Goal: Task Accomplishment & Management: Manage account settings

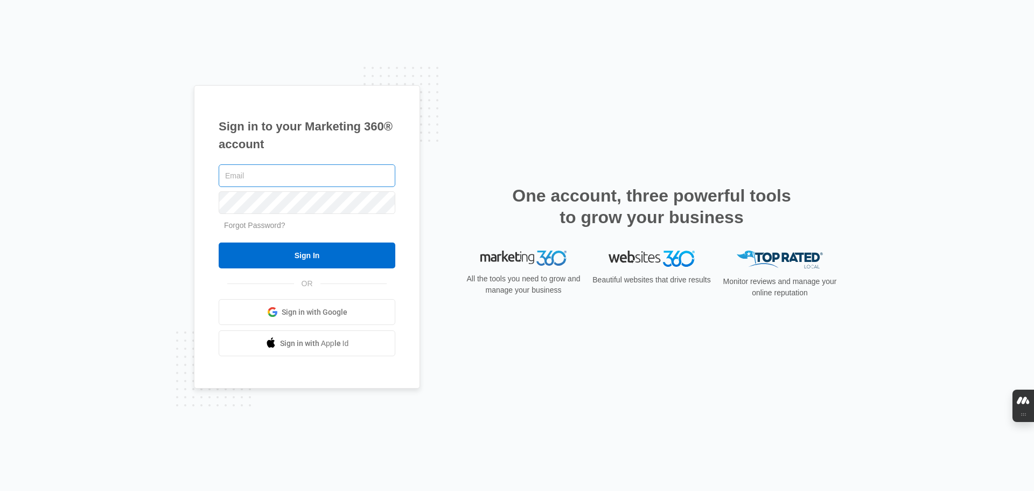
click at [371, 173] on input "text" at bounding box center [307, 175] width 177 height 23
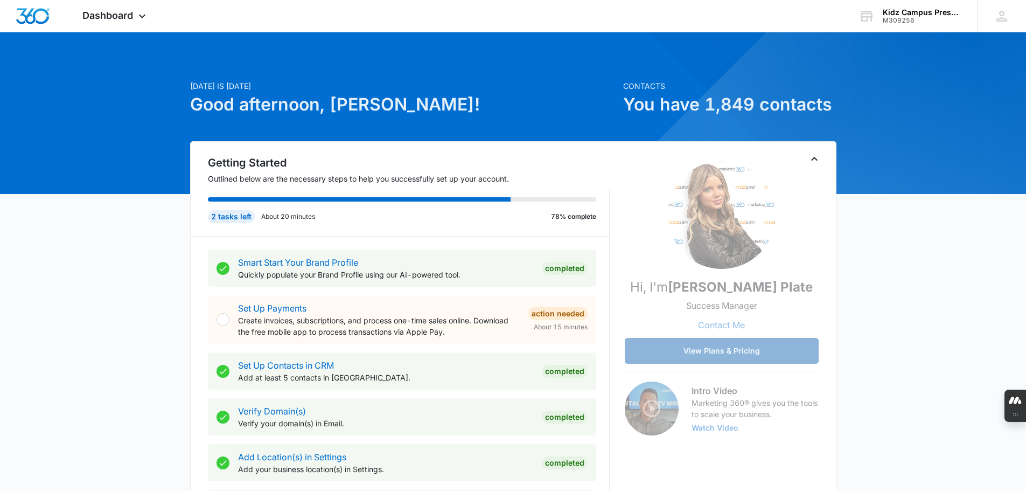
click at [705, 352] on button "View Plans & Pricing" at bounding box center [722, 351] width 194 height 26
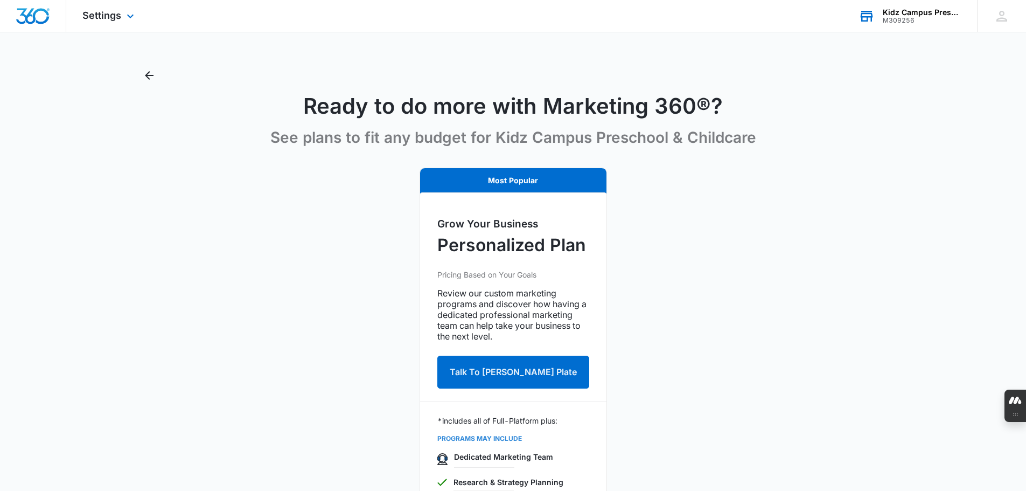
click at [914, 10] on div "Kidz Campus Preschool & Childcare" at bounding box center [922, 12] width 79 height 9
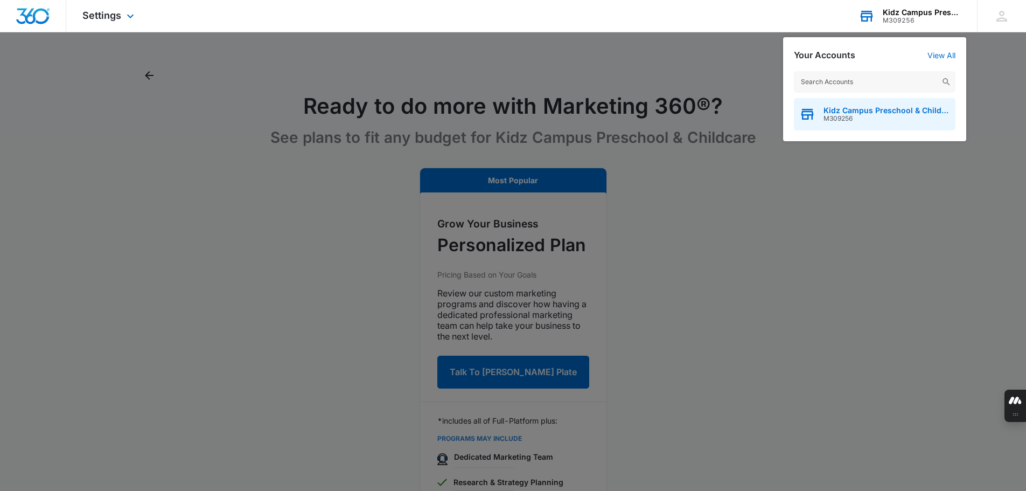
click at [872, 107] on span "Kidz Campus Preschool & Childcare" at bounding box center [887, 110] width 127 height 9
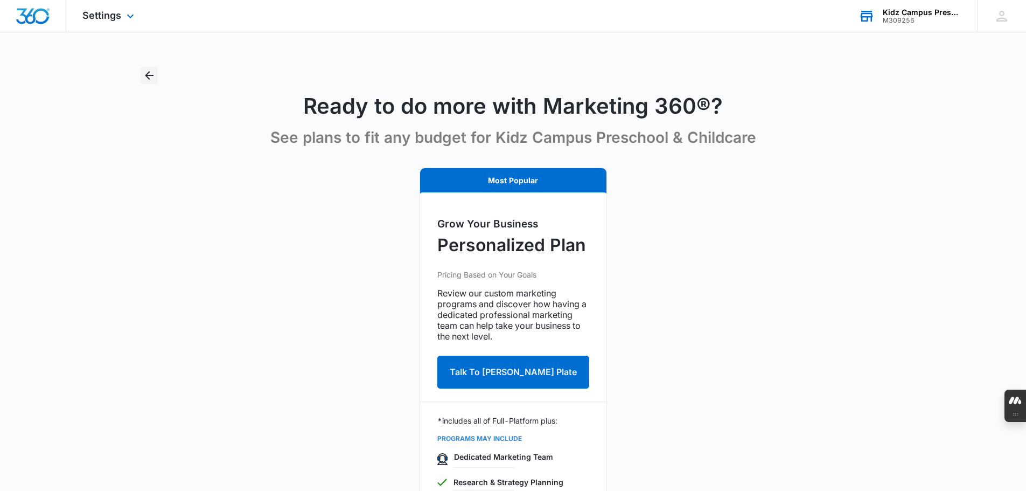
click at [149, 74] on icon "Back" at bounding box center [149, 75] width 13 height 13
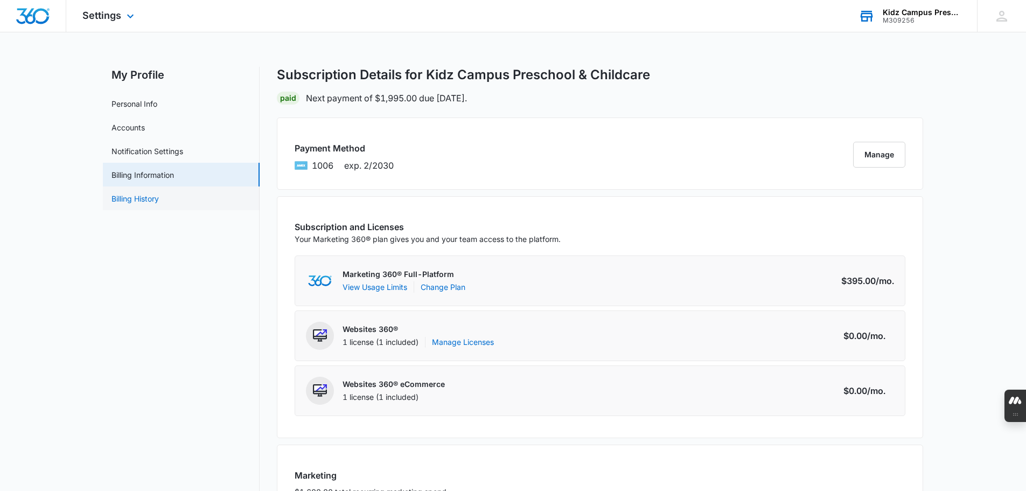
click at [138, 201] on link "Billing History" at bounding box center [135, 198] width 47 height 11
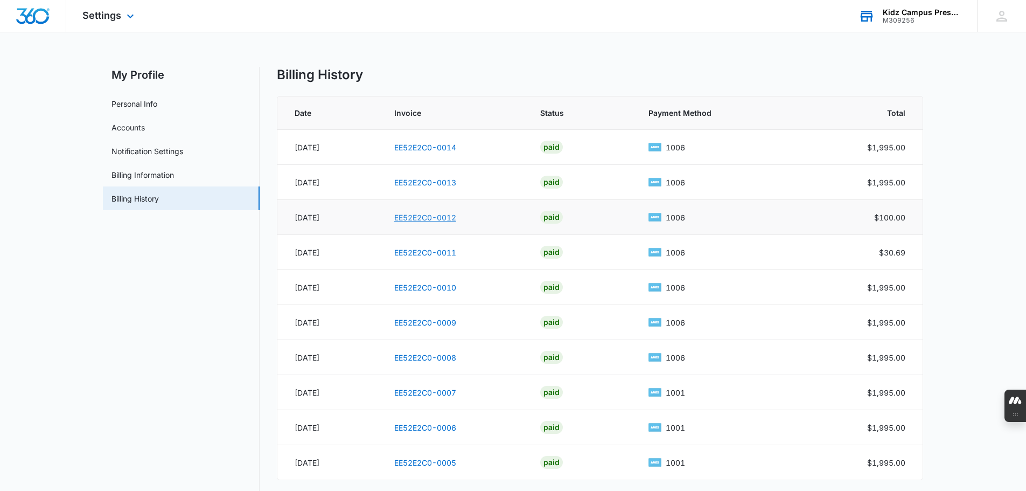
click at [447, 217] on link "EE52E2C0-0012" at bounding box center [425, 217] width 62 height 9
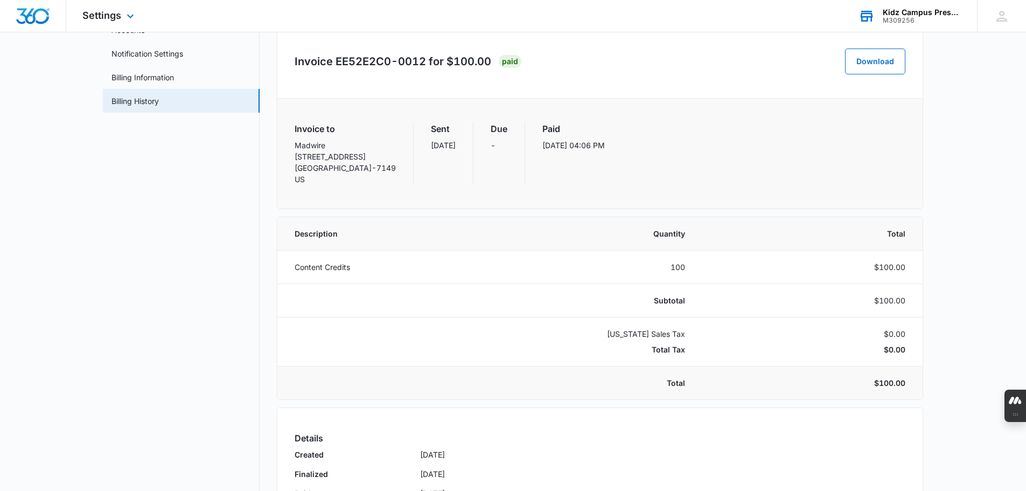
scroll to position [186, 0]
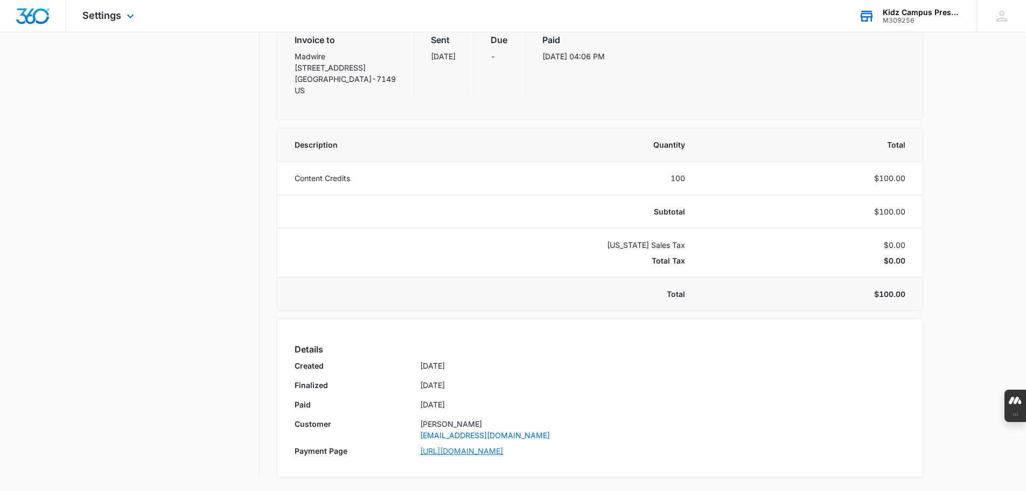
click at [694, 445] on link "[URL][DOMAIN_NAME]" at bounding box center [662, 452] width 485 height 15
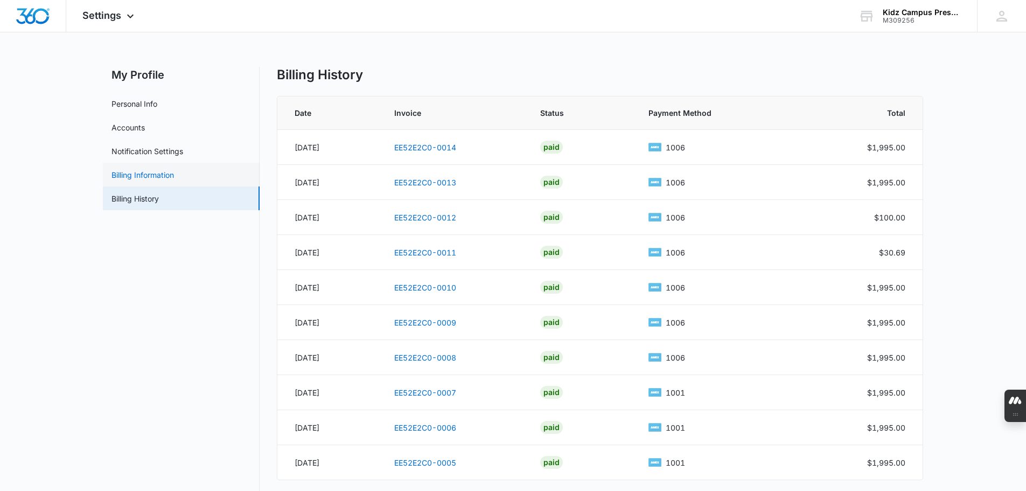
click at [161, 171] on link "Billing Information" at bounding box center [143, 174] width 62 height 11
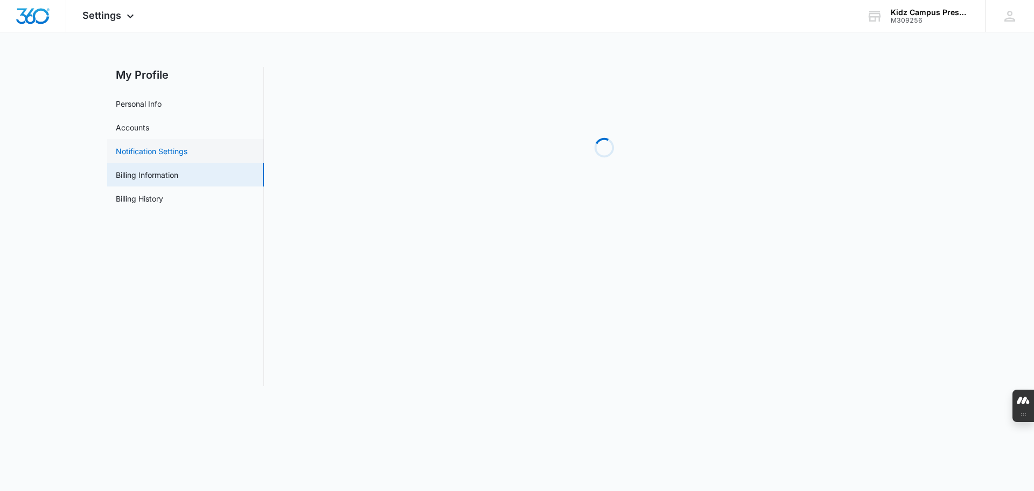
click at [162, 152] on link "Notification Settings" at bounding box center [152, 150] width 72 height 11
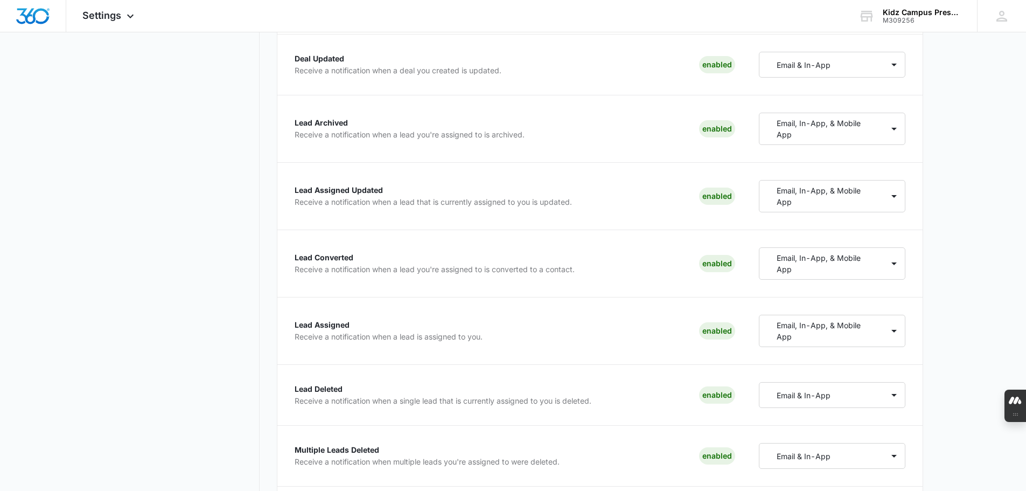
scroll to position [1239, 0]
